Goal: Navigation & Orientation: Understand site structure

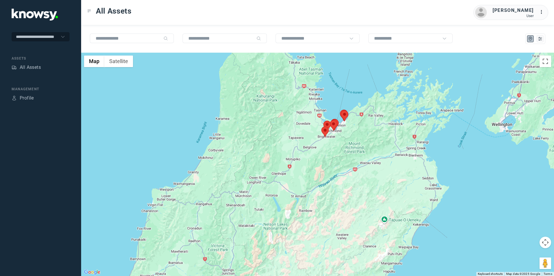
drag, startPoint x: 417, startPoint y: 103, endPoint x: 328, endPoint y: 151, distance: 101.2
click at [326, 162] on div at bounding box center [317, 165] width 473 height 224
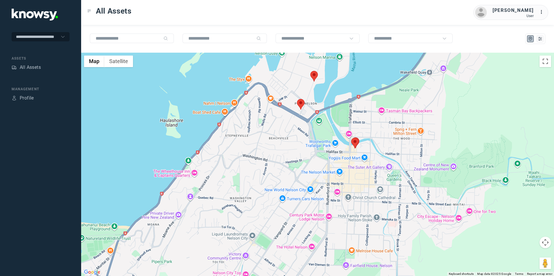
click at [300, 104] on img at bounding box center [301, 104] width 8 height 11
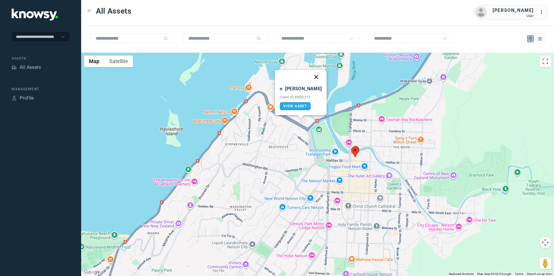
click at [312, 77] on button "Close" at bounding box center [316, 77] width 14 height 14
click at [315, 89] on img at bounding box center [314, 85] width 8 height 11
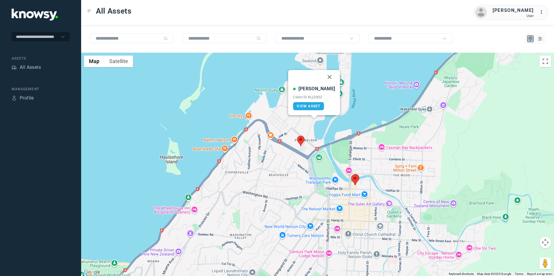
drag, startPoint x: 326, startPoint y: 77, endPoint x: 325, endPoint y: 83, distance: 6.4
click at [325, 78] on button "Close" at bounding box center [330, 77] width 14 height 14
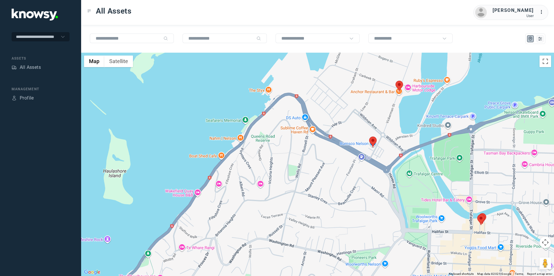
drag, startPoint x: 369, startPoint y: 195, endPoint x: 384, endPoint y: 152, distance: 45.8
click at [381, 157] on div "To navigate, press the arrow keys." at bounding box center [317, 165] width 473 height 224
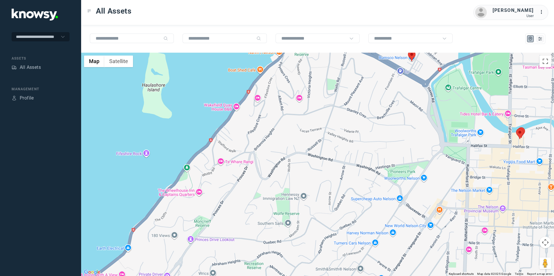
drag, startPoint x: 375, startPoint y: 170, endPoint x: 385, endPoint y: 129, distance: 42.5
click at [384, 135] on div at bounding box center [317, 165] width 473 height 224
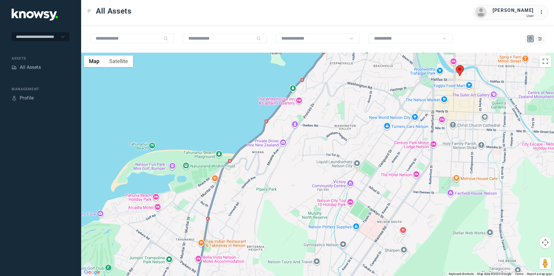
drag, startPoint x: 325, startPoint y: 165, endPoint x: 333, endPoint y: 147, distance: 20.1
click at [333, 147] on div at bounding box center [317, 165] width 473 height 224
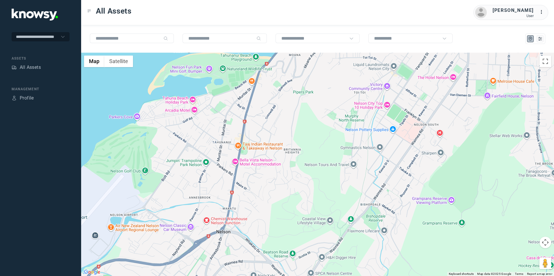
click at [314, 133] on div at bounding box center [317, 165] width 473 height 224
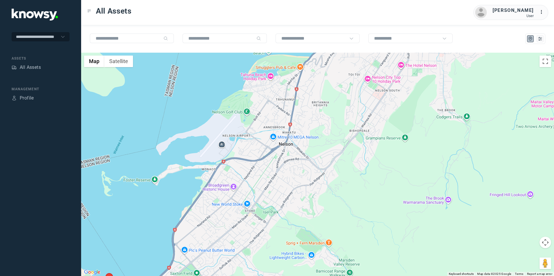
click at [293, 149] on div at bounding box center [317, 165] width 473 height 224
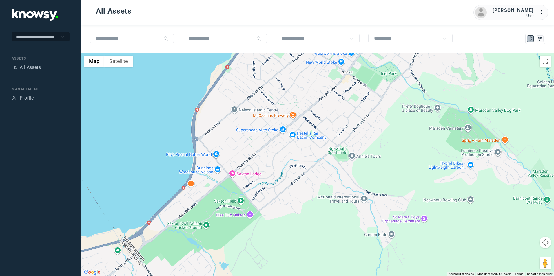
click at [249, 179] on div at bounding box center [317, 165] width 473 height 224
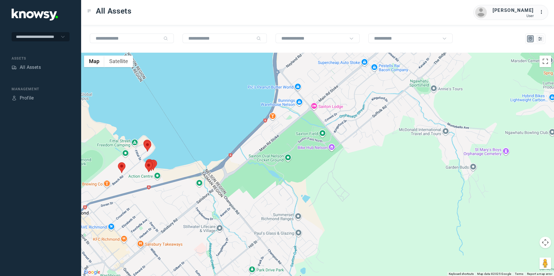
drag, startPoint x: 202, startPoint y: 195, endPoint x: 221, endPoint y: 185, distance: 21.6
click at [215, 187] on div at bounding box center [317, 165] width 473 height 224
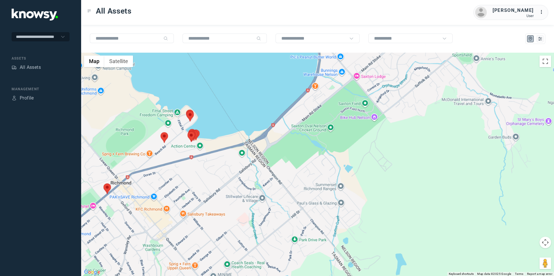
drag, startPoint x: 180, startPoint y: 192, endPoint x: 211, endPoint y: 172, distance: 36.9
click at [200, 176] on div at bounding box center [317, 165] width 473 height 224
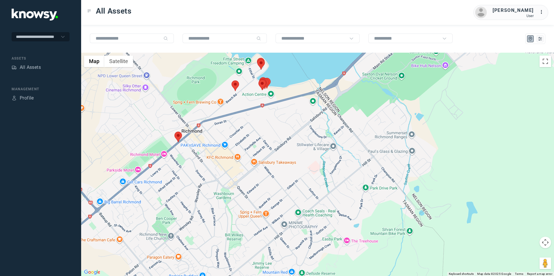
click at [180, 135] on img at bounding box center [178, 137] width 8 height 11
click at [189, 102] on button "Close" at bounding box center [194, 101] width 14 height 14
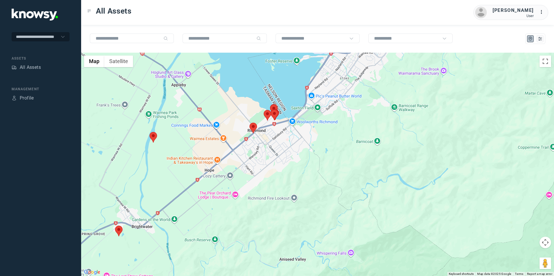
drag, startPoint x: 339, startPoint y: 129, endPoint x: 313, endPoint y: 154, distance: 36.1
click at [313, 154] on div "To navigate, press the arrow keys." at bounding box center [317, 165] width 473 height 224
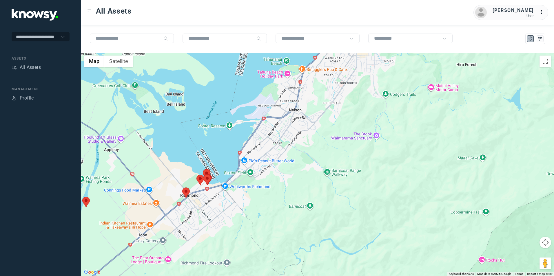
drag, startPoint x: 376, startPoint y: 112, endPoint x: 352, endPoint y: 141, distance: 38.7
click at [353, 140] on div at bounding box center [317, 165] width 473 height 224
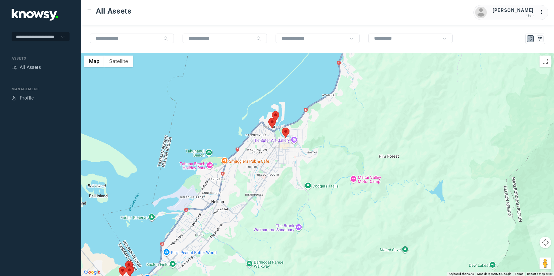
drag, startPoint x: 341, startPoint y: 147, endPoint x: 335, endPoint y: 151, distance: 7.3
click at [335, 151] on div at bounding box center [317, 165] width 473 height 224
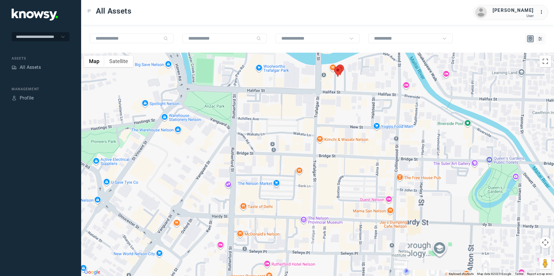
drag, startPoint x: 331, startPoint y: 90, endPoint x: 327, endPoint y: 104, distance: 14.5
click at [328, 101] on div at bounding box center [317, 165] width 473 height 224
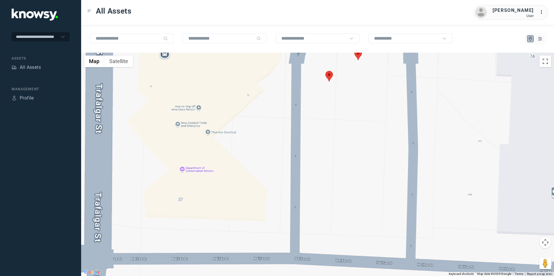
drag, startPoint x: 346, startPoint y: 117, endPoint x: 345, endPoint y: 141, distance: 24.4
click at [345, 141] on div at bounding box center [317, 165] width 473 height 224
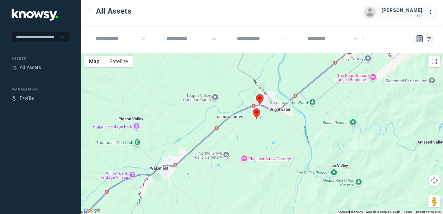
drag, startPoint x: 287, startPoint y: 98, endPoint x: 282, endPoint y: 125, distance: 27.4
click at [282, 125] on div at bounding box center [262, 133] width 362 height 161
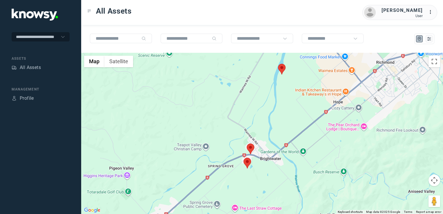
click at [248, 161] on img at bounding box center [247, 163] width 8 height 11
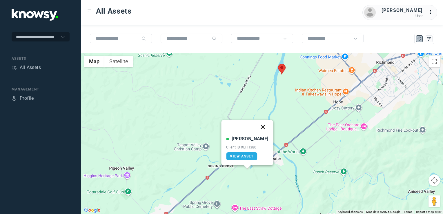
click at [257, 123] on button "Close" at bounding box center [263, 127] width 14 height 14
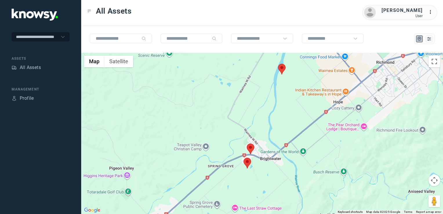
click at [251, 147] on img at bounding box center [251, 148] width 8 height 11
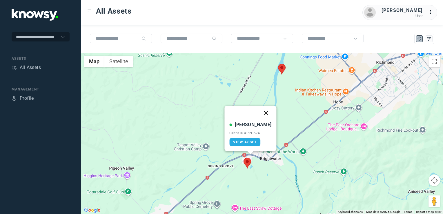
drag, startPoint x: 260, startPoint y: 112, endPoint x: 263, endPoint y: 109, distance: 4.3
click at [260, 112] on button "Close" at bounding box center [266, 113] width 14 height 14
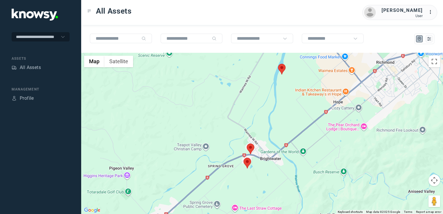
drag, startPoint x: 259, startPoint y: 140, endPoint x: 253, endPoint y: 149, distance: 11.9
click at [254, 146] on div "To navigate, press the arrow keys." at bounding box center [262, 133] width 362 height 161
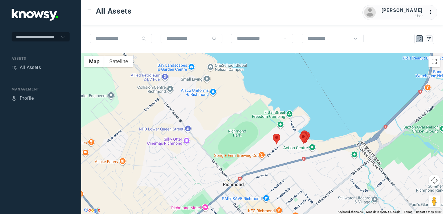
click at [278, 137] on img at bounding box center [277, 139] width 8 height 11
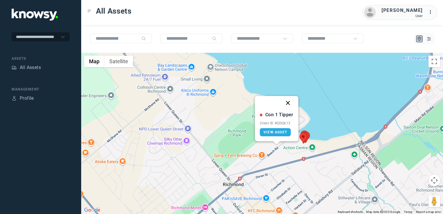
click at [287, 100] on button "Close" at bounding box center [288, 103] width 14 height 14
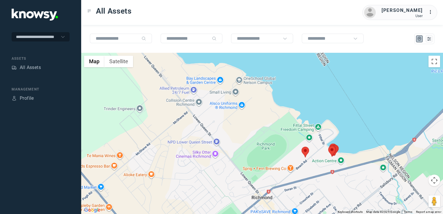
drag, startPoint x: 365, startPoint y: 159, endPoint x: 322, endPoint y: 182, distance: 48.1
click at [325, 181] on div "To navigate, press the arrow keys." at bounding box center [262, 133] width 362 height 161
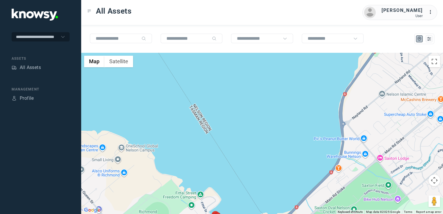
drag, startPoint x: 340, startPoint y: 151, endPoint x: 313, endPoint y: 167, distance: 31.2
click at [317, 165] on div at bounding box center [262, 133] width 362 height 161
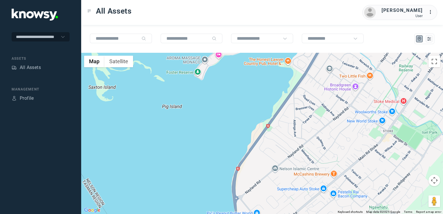
drag, startPoint x: 347, startPoint y: 116, endPoint x: 289, endPoint y: 176, distance: 83.8
click at [292, 173] on div at bounding box center [262, 133] width 362 height 161
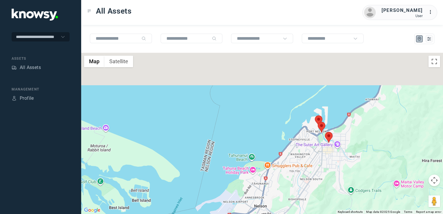
click at [301, 184] on div at bounding box center [262, 133] width 362 height 161
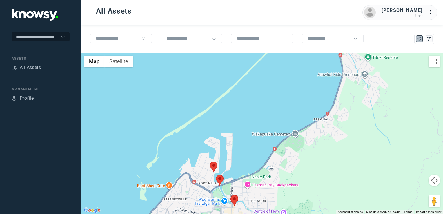
drag, startPoint x: 282, startPoint y: 166, endPoint x: 293, endPoint y: 150, distance: 19.5
click at [288, 156] on div at bounding box center [262, 133] width 362 height 161
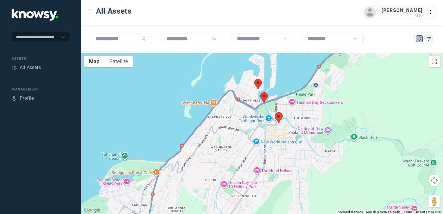
click at [258, 85] on img at bounding box center [258, 84] width 8 height 11
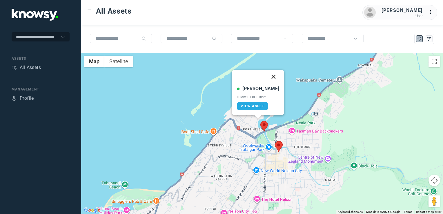
click at [267, 76] on button "Close" at bounding box center [274, 77] width 14 height 14
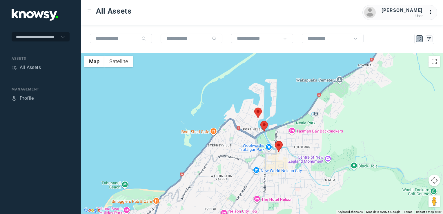
click at [266, 125] on img at bounding box center [264, 126] width 8 height 11
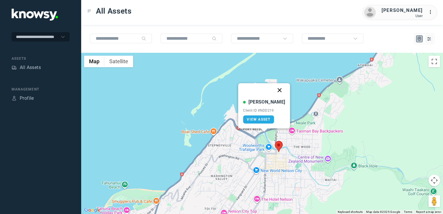
click at [273, 92] on button "Close" at bounding box center [280, 90] width 14 height 14
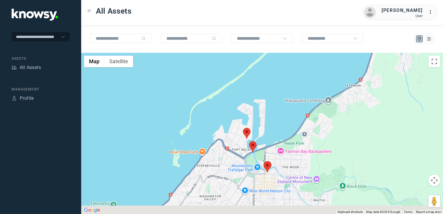
drag, startPoint x: 235, startPoint y: 173, endPoint x: 254, endPoint y: 149, distance: 30.4
click at [247, 154] on div "To navigate, press the arrow keys." at bounding box center [262, 133] width 362 height 161
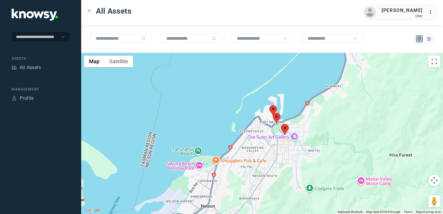
drag, startPoint x: 249, startPoint y: 162, endPoint x: 256, endPoint y: 147, distance: 16.2
click at [256, 147] on div at bounding box center [262, 133] width 362 height 161
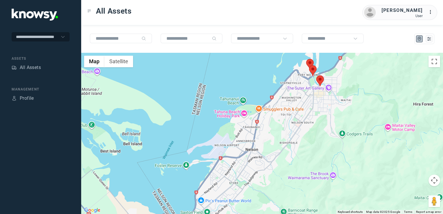
click at [251, 150] on div at bounding box center [262, 133] width 362 height 161
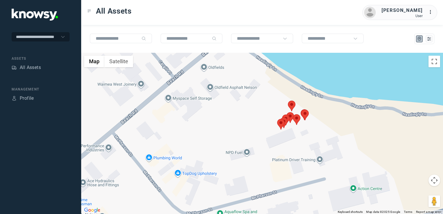
click at [293, 104] on img at bounding box center [292, 106] width 8 height 11
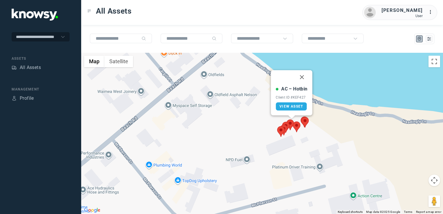
click at [298, 128] on img at bounding box center [297, 126] width 8 height 11
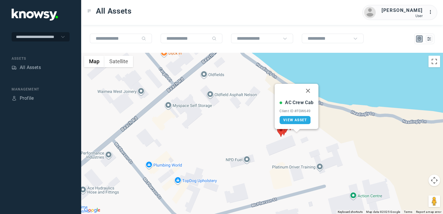
click at [278, 132] on img at bounding box center [281, 131] width 8 height 11
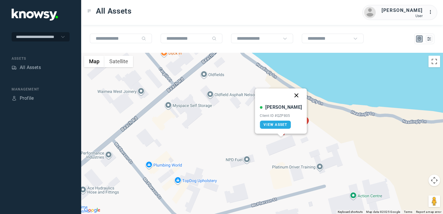
click at [291, 95] on button "Close" at bounding box center [296, 95] width 14 height 14
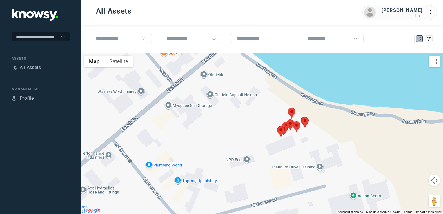
click at [284, 126] on img at bounding box center [281, 131] width 8 height 11
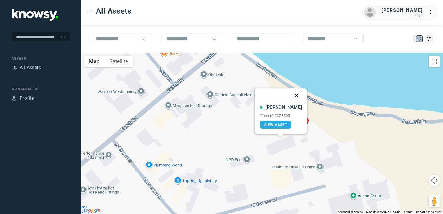
click at [290, 95] on button "Close" at bounding box center [296, 95] width 14 height 14
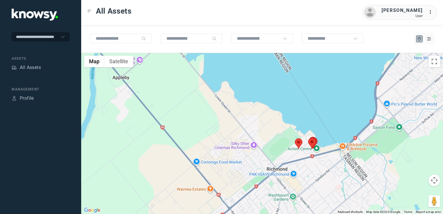
drag, startPoint x: 339, startPoint y: 147, endPoint x: 318, endPoint y: 163, distance: 26.1
click at [319, 160] on div "To navigate, press the arrow keys." at bounding box center [262, 133] width 362 height 161
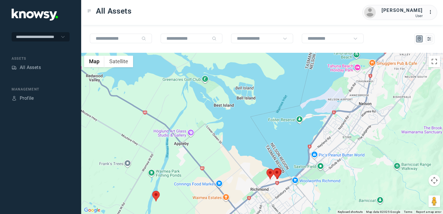
drag, startPoint x: 363, startPoint y: 135, endPoint x: 341, endPoint y: 144, distance: 23.1
click at [342, 143] on div at bounding box center [262, 133] width 362 height 161
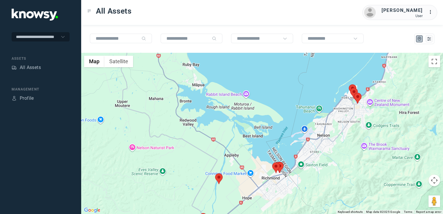
drag, startPoint x: 351, startPoint y: 134, endPoint x: 337, endPoint y: 145, distance: 18.5
click at [337, 145] on div at bounding box center [262, 133] width 362 height 161
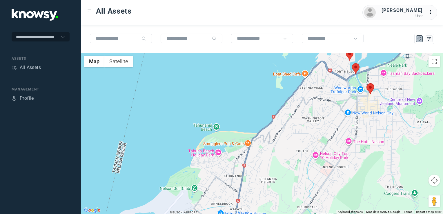
drag, startPoint x: 343, startPoint y: 118, endPoint x: 335, endPoint y: 146, distance: 29.4
click at [335, 145] on div at bounding box center [262, 133] width 362 height 161
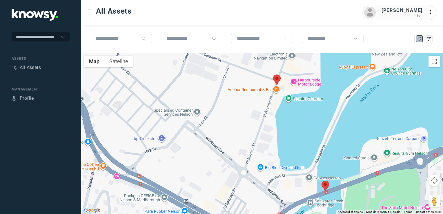
click at [326, 183] on img at bounding box center [325, 185] width 8 height 11
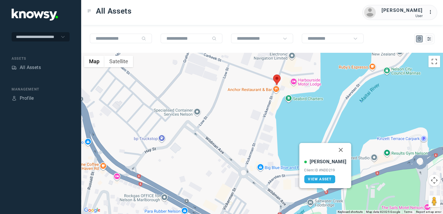
click at [335, 149] on button "Close" at bounding box center [341, 150] width 14 height 14
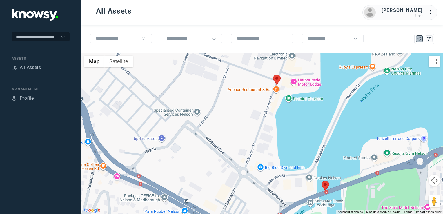
click at [279, 81] on img at bounding box center [277, 79] width 8 height 11
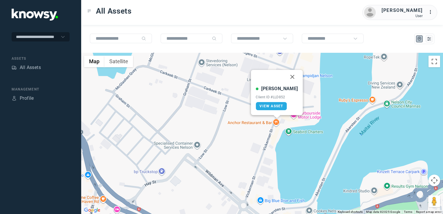
drag, startPoint x: 286, startPoint y: 75, endPoint x: 285, endPoint y: 78, distance: 3.3
click at [286, 75] on button "Close" at bounding box center [292, 77] width 14 height 14
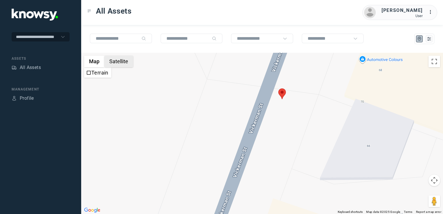
click at [110, 60] on button "Satellite" at bounding box center [118, 62] width 29 height 12
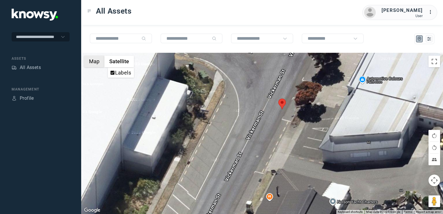
click at [92, 63] on button "Map" at bounding box center [94, 62] width 20 height 12
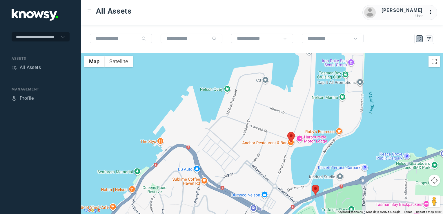
click at [199, 117] on div at bounding box center [262, 133] width 362 height 161
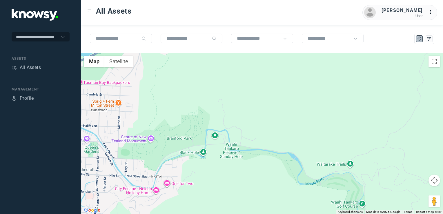
drag, startPoint x: 222, startPoint y: 155, endPoint x: 238, endPoint y: 131, distance: 28.8
click at [229, 136] on div at bounding box center [262, 133] width 362 height 161
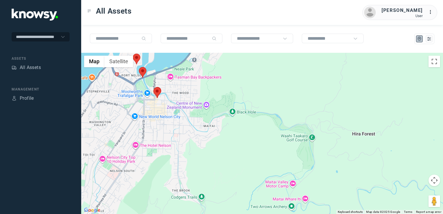
click at [246, 144] on div at bounding box center [262, 133] width 362 height 161
